Goal: Transaction & Acquisition: Purchase product/service

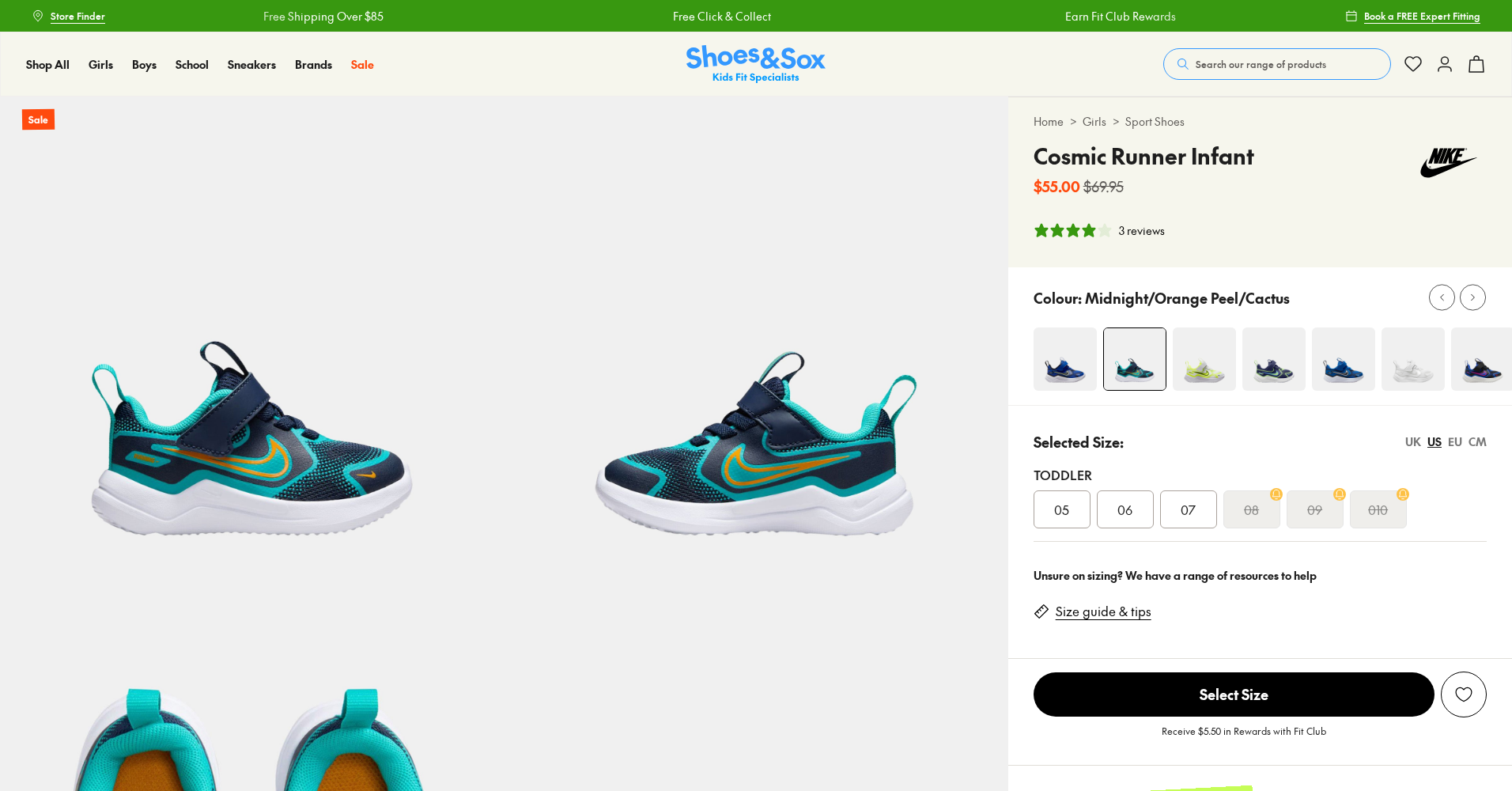
select select "*"
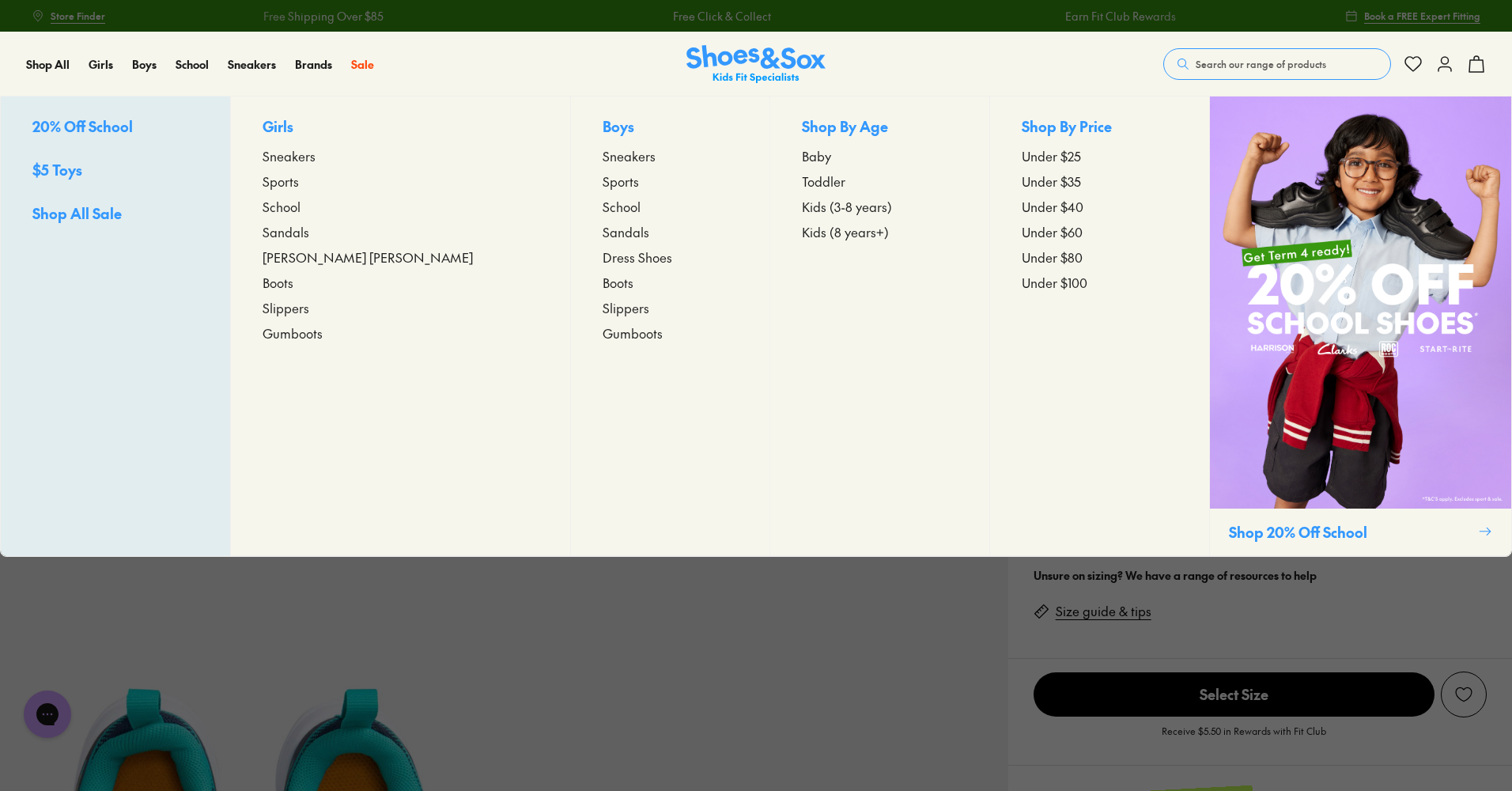
click at [603, 162] on span "Sneakers" at bounding box center [629, 156] width 53 height 19
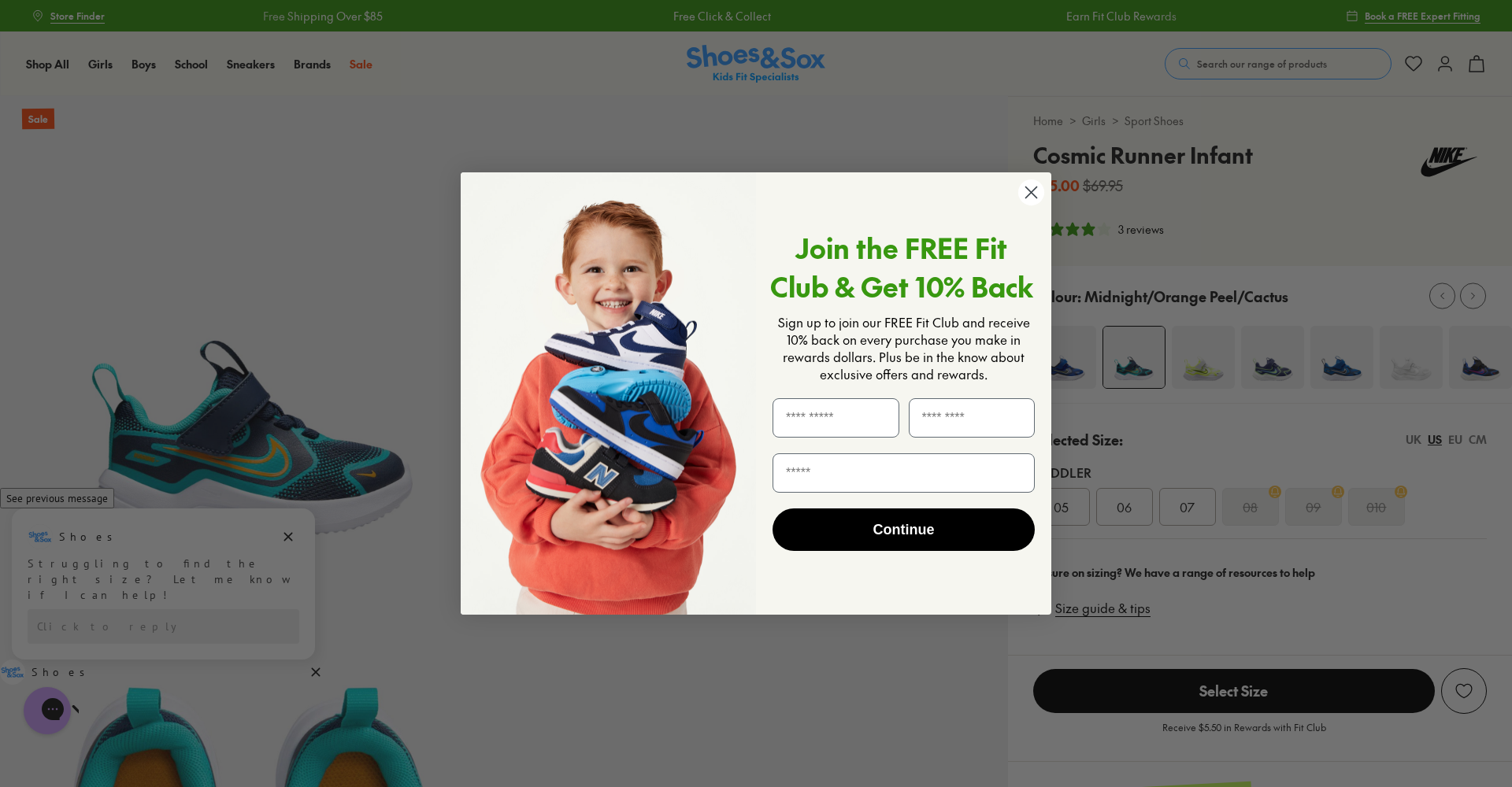
click at [1032, 190] on icon "Close dialog" at bounding box center [1032, 192] width 11 height 11
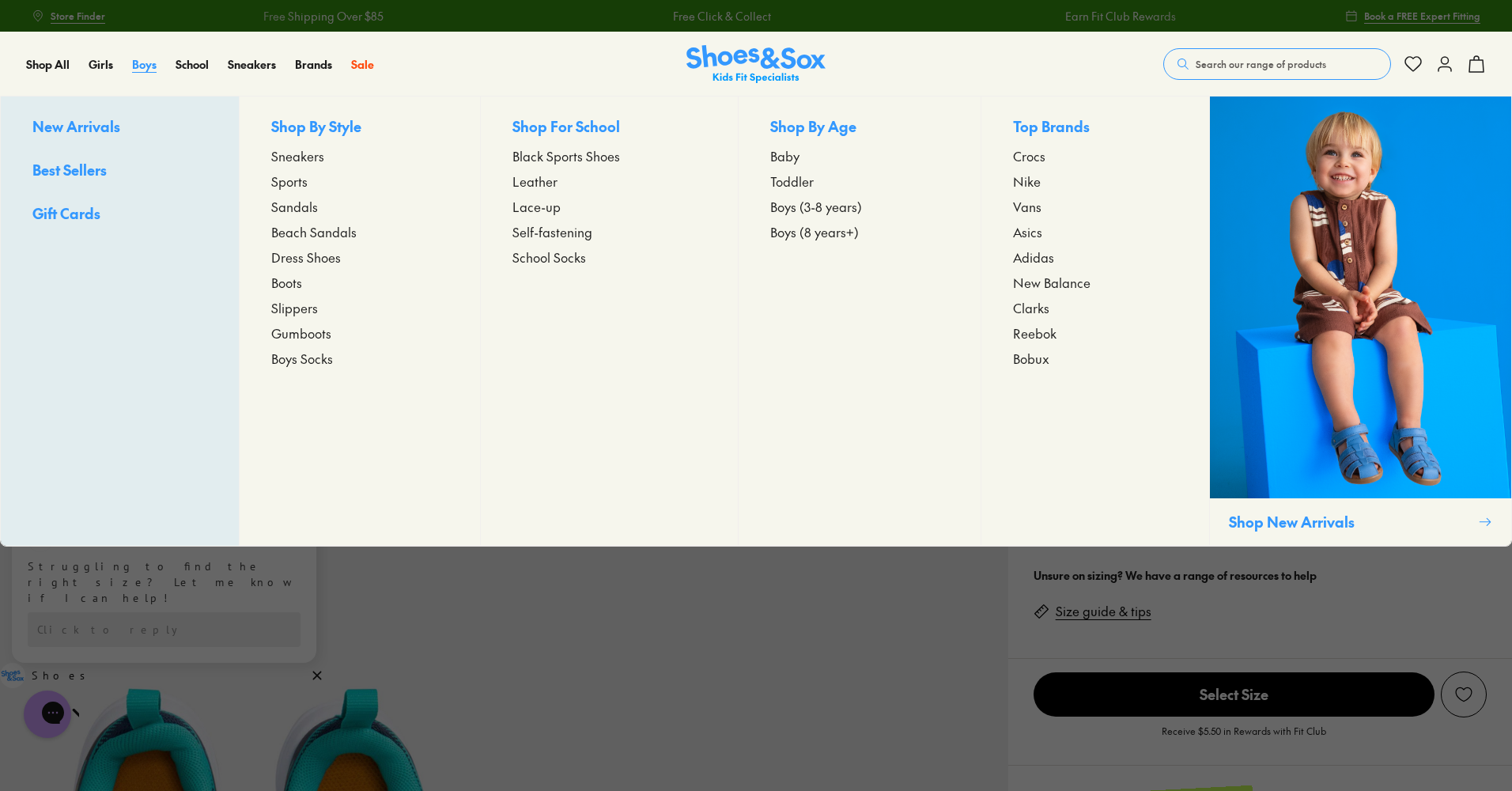
click at [144, 70] on span "Boys" at bounding box center [145, 64] width 24 height 16
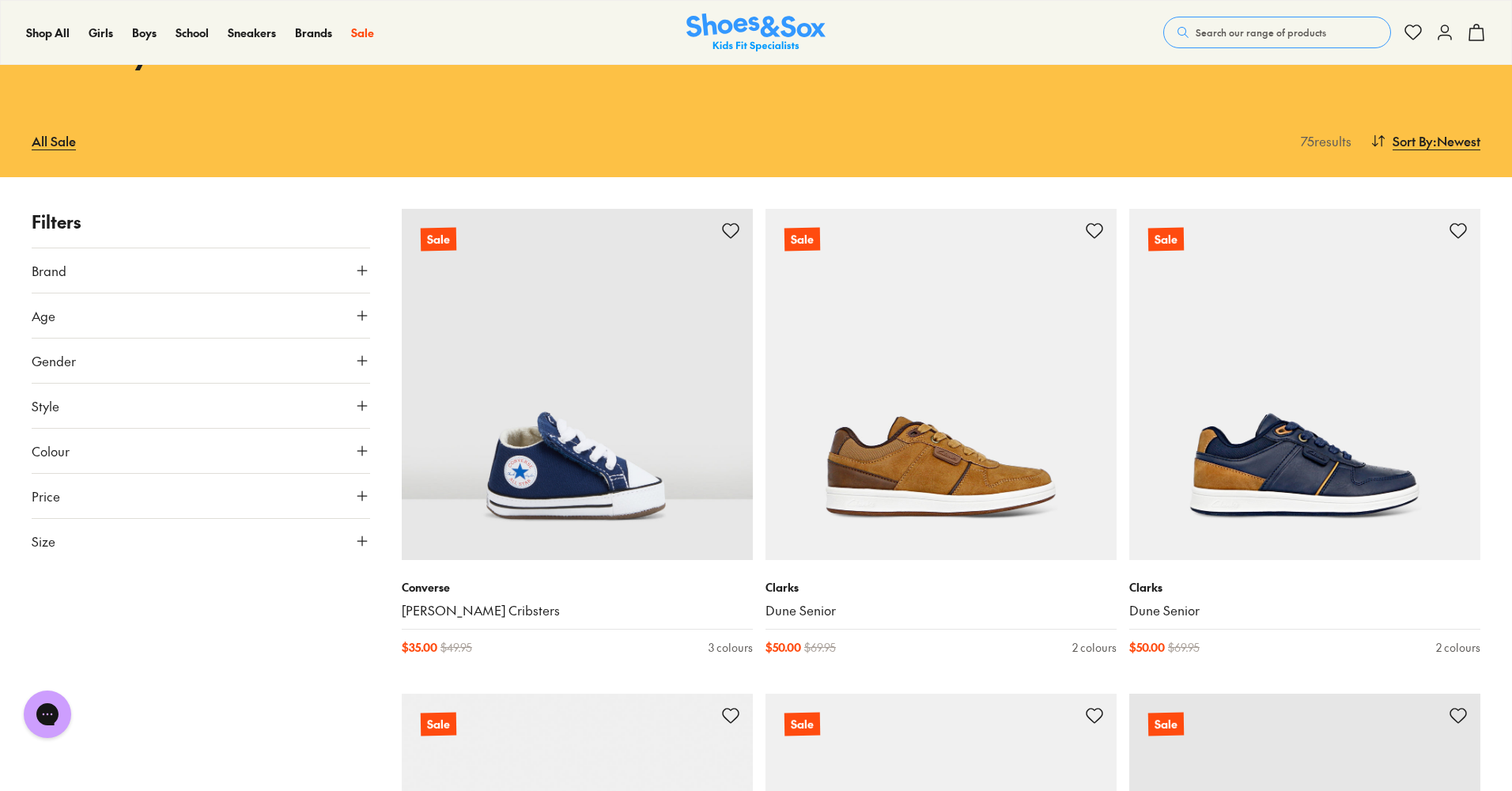
click at [91, 542] on button "Size" at bounding box center [201, 541] width 339 height 44
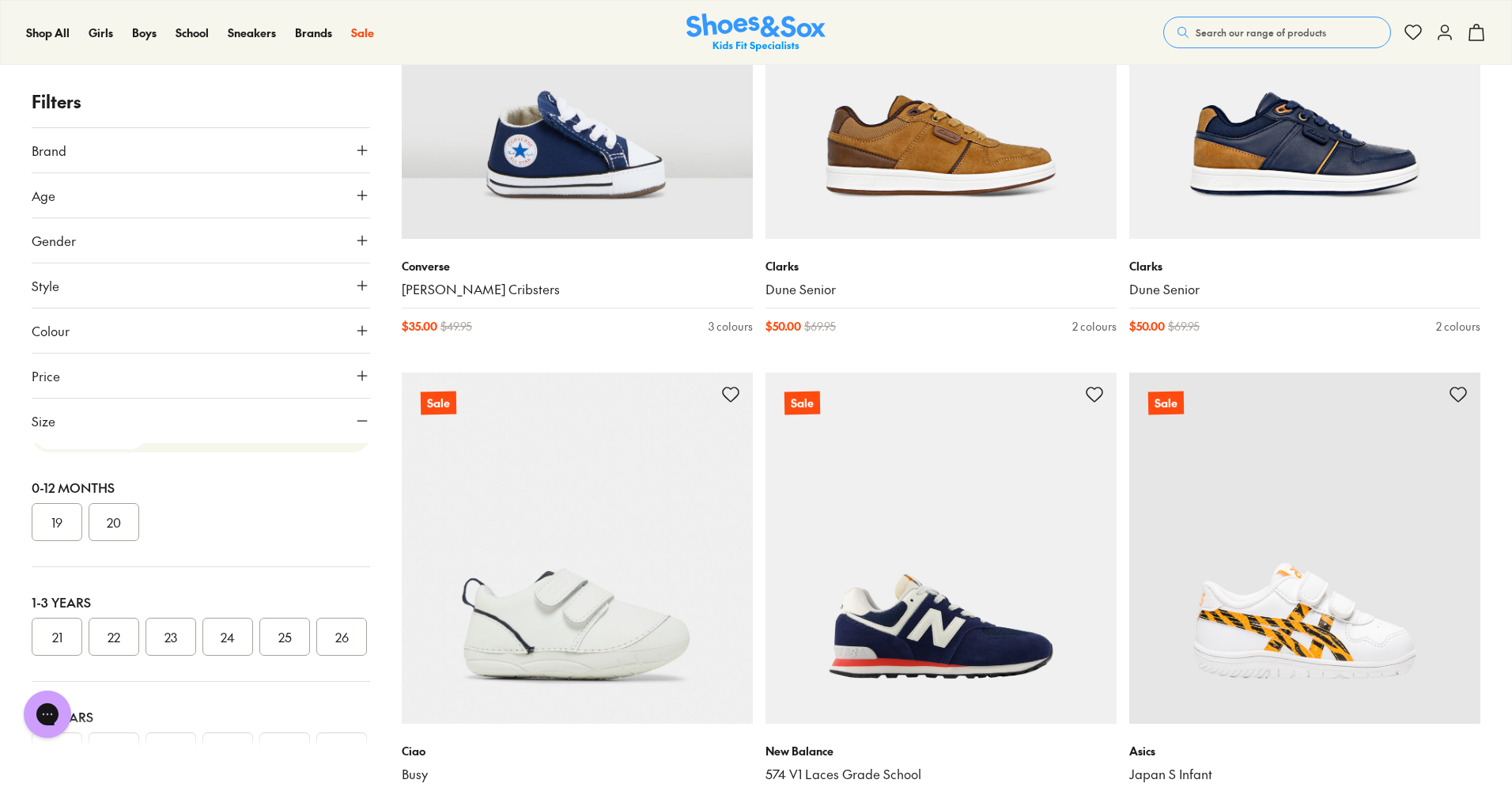
scroll to position [10, 0]
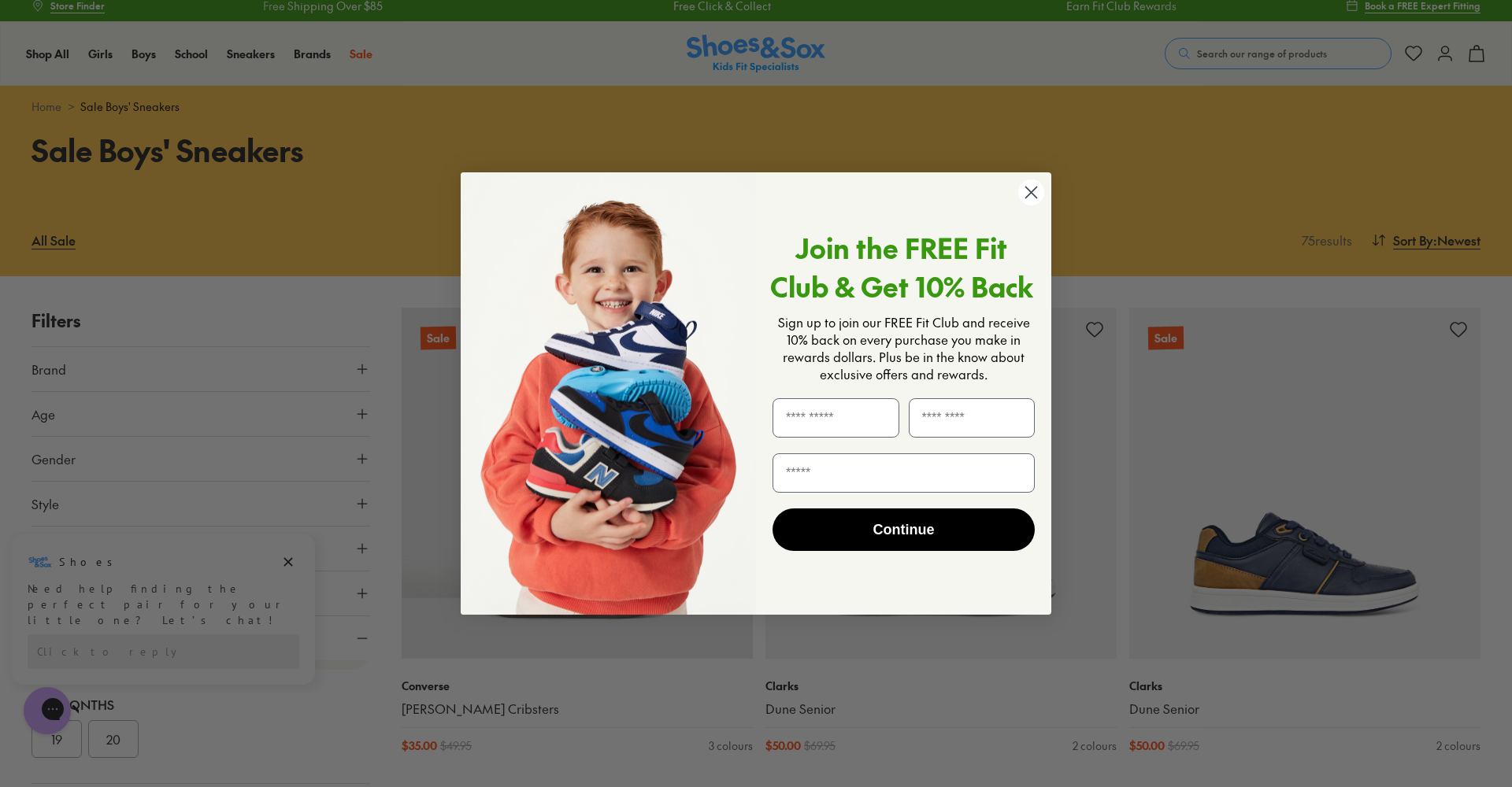
click at [1032, 192] on circle "Close dialog" at bounding box center [1032, 192] width 26 height 26
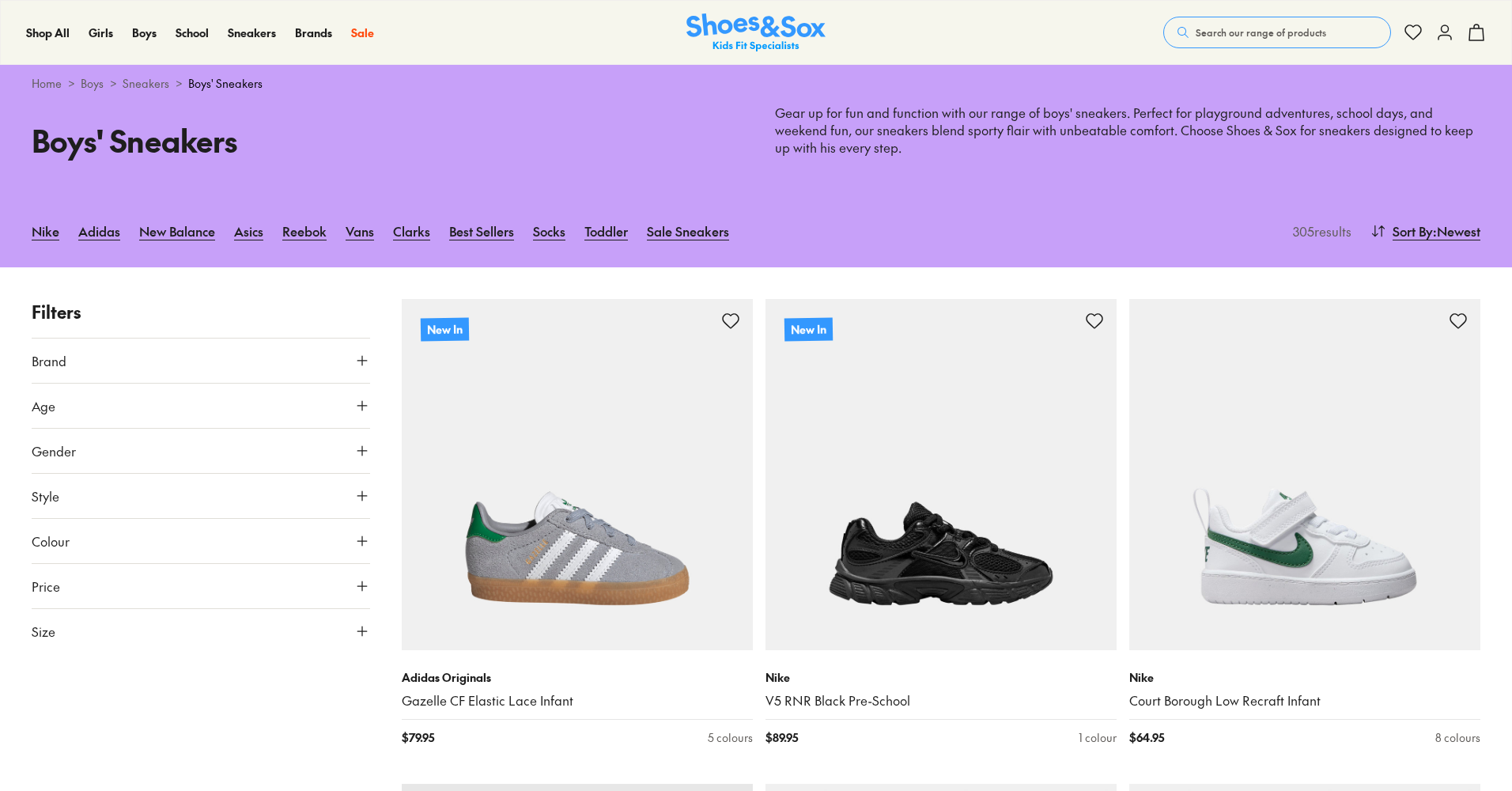
scroll to position [34, 0]
click at [153, 625] on button "Size" at bounding box center [201, 630] width 339 height 44
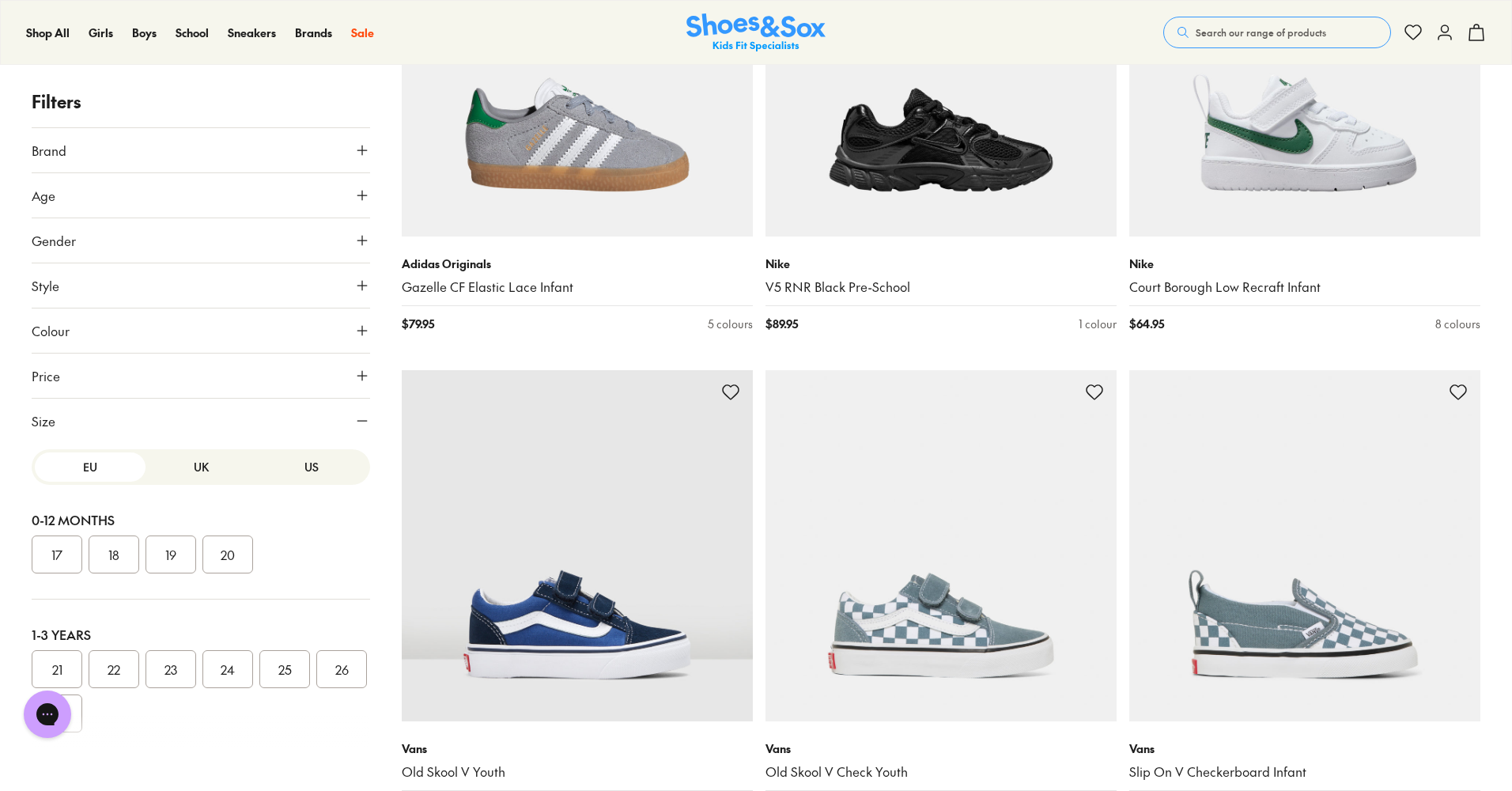
scroll to position [219, 0]
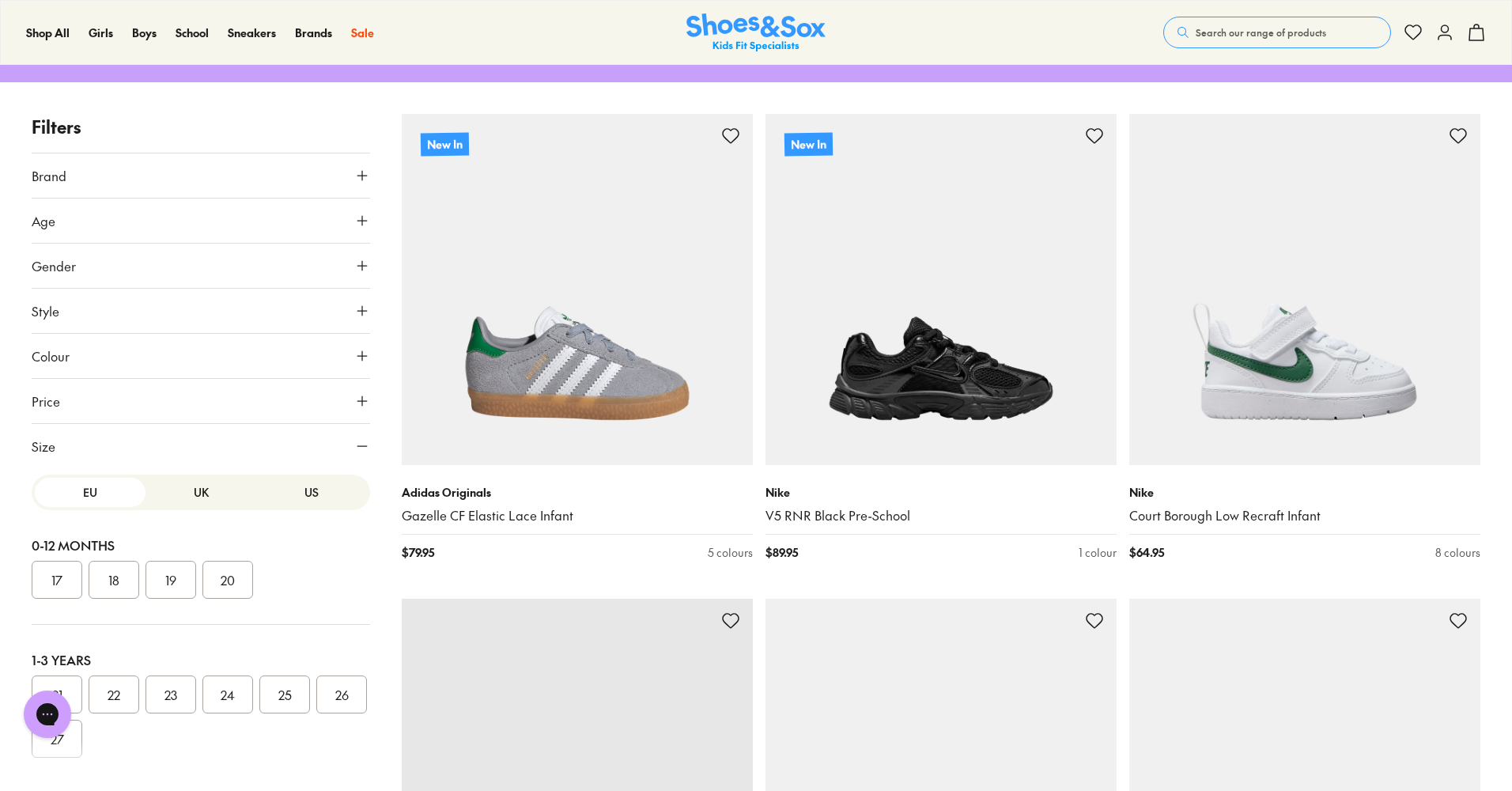
click at [305, 498] on button "US" at bounding box center [312, 492] width 111 height 29
click at [104, 499] on button "012" at bounding box center [114, 479] width 50 height 38
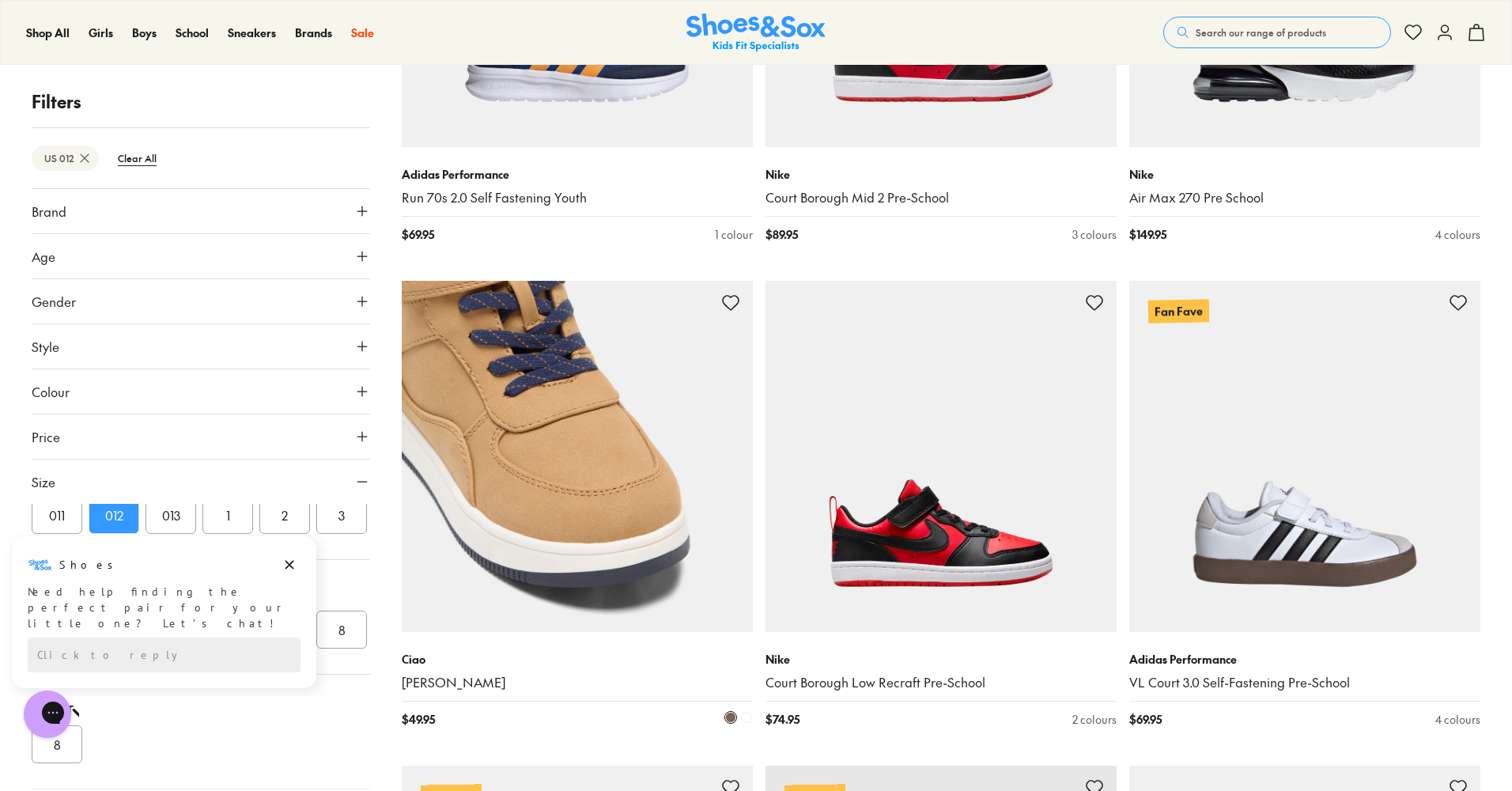
scroll to position [2392, 0]
